Goal: Transaction & Acquisition: Purchase product/service

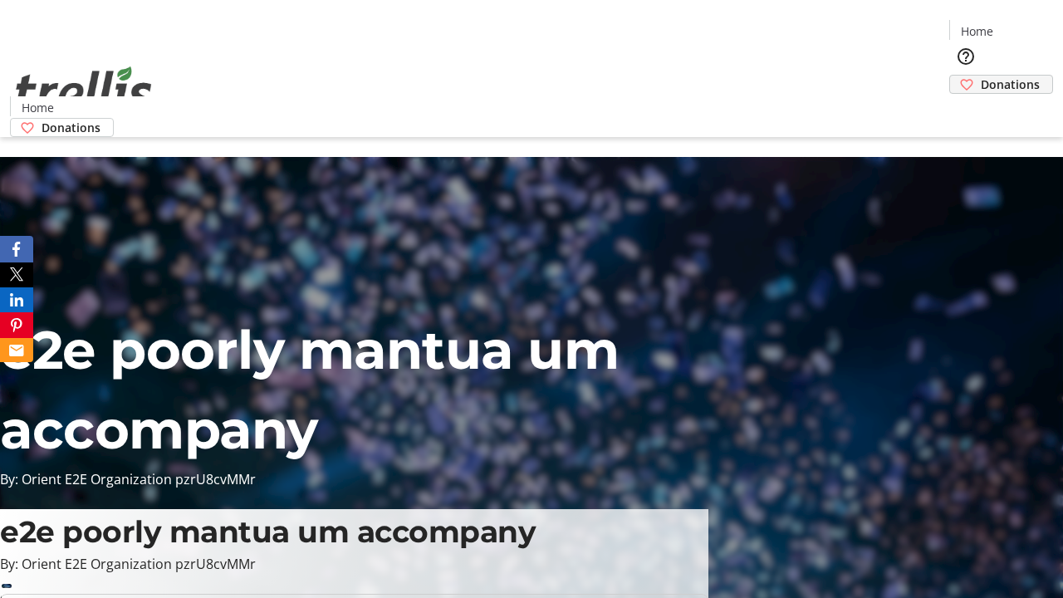
click at [981, 76] on span "Donations" at bounding box center [1010, 84] width 59 height 17
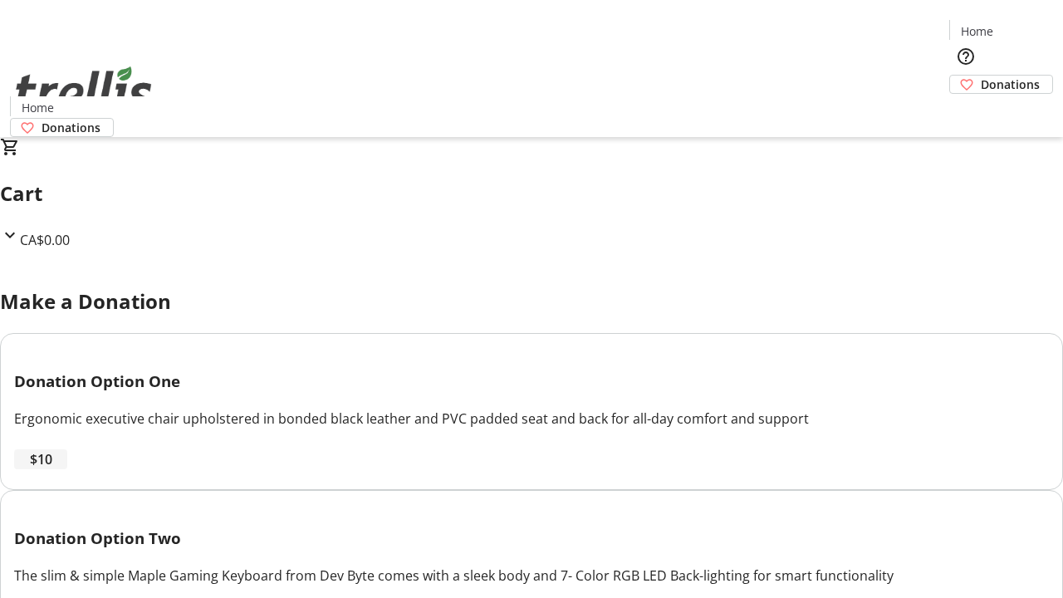
click at [52, 469] on span "$10" at bounding box center [41, 459] width 22 height 20
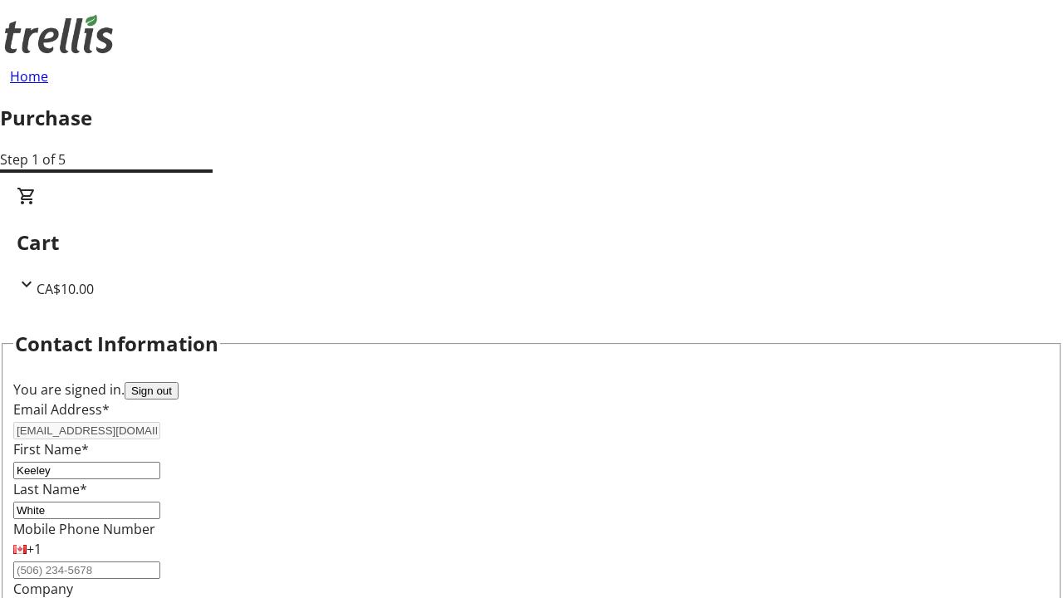
select select "CA"
select select "BC"
type input "Kelowna"
type input "V1Y 0C2"
